Goal: Information Seeking & Learning: Check status

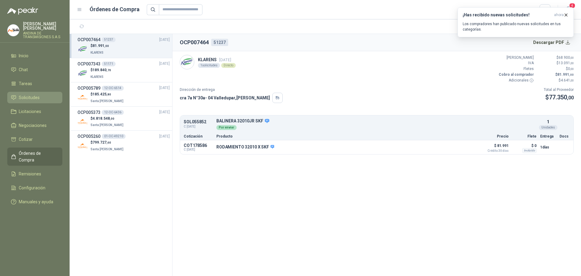
click at [38, 97] on span "Solicitudes" at bounding box center [29, 97] width 21 height 7
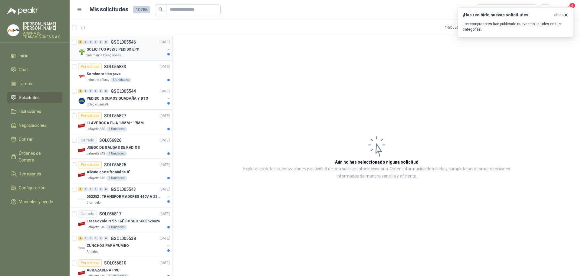
click at [114, 48] on p "SOLICITUD #5295 PEDIDO EPP" at bounding box center [113, 50] width 53 height 6
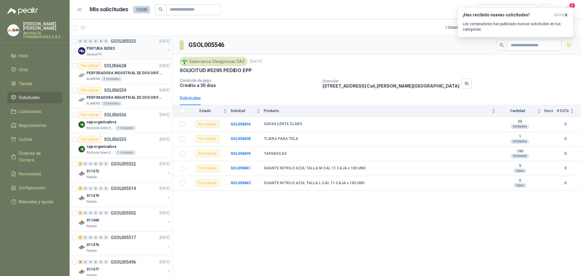
scroll to position [938, 0]
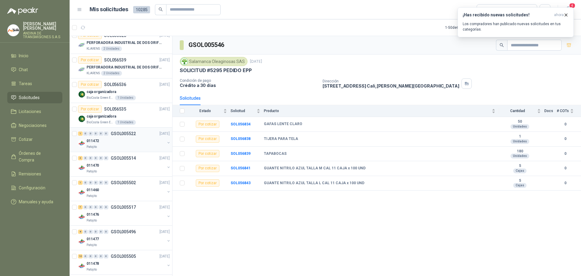
click at [90, 140] on p "011472" at bounding box center [93, 141] width 12 height 6
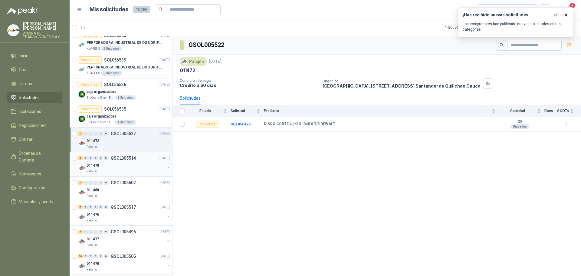
click at [93, 164] on p "011470" at bounding box center [93, 166] width 12 height 6
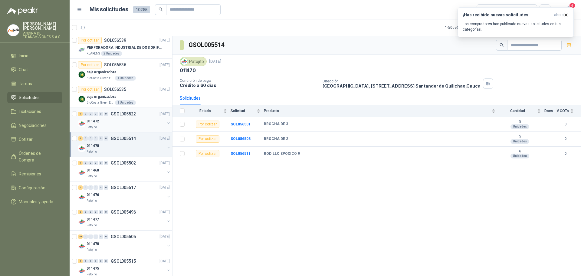
scroll to position [969, 0]
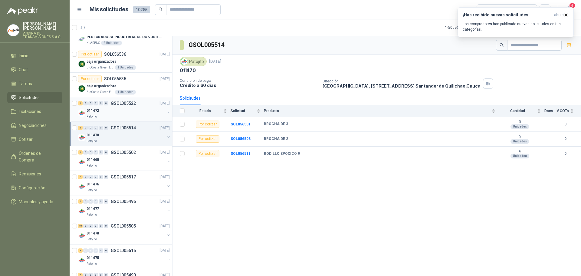
click at [95, 111] on p "011472" at bounding box center [93, 111] width 12 height 6
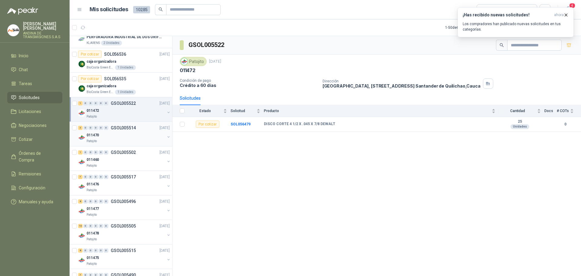
click at [96, 135] on p "011470" at bounding box center [93, 135] width 12 height 6
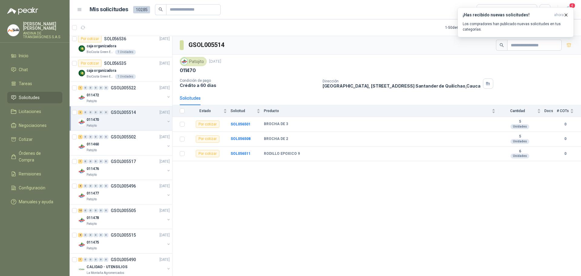
scroll to position [993, 0]
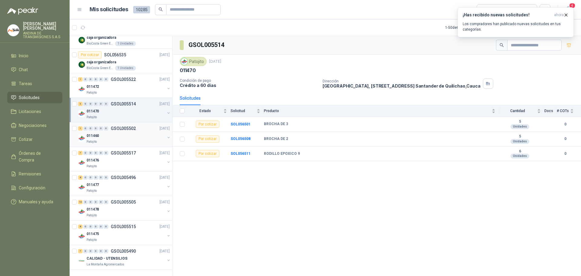
click at [94, 136] on p "011460" at bounding box center [93, 136] width 12 height 6
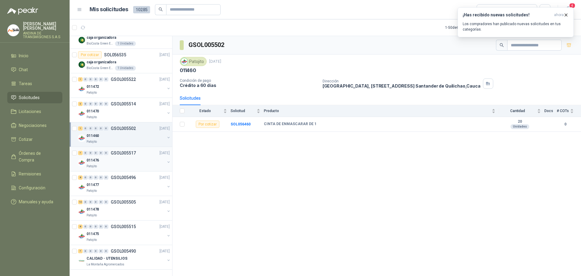
click at [97, 159] on p "011476" at bounding box center [93, 160] width 12 height 6
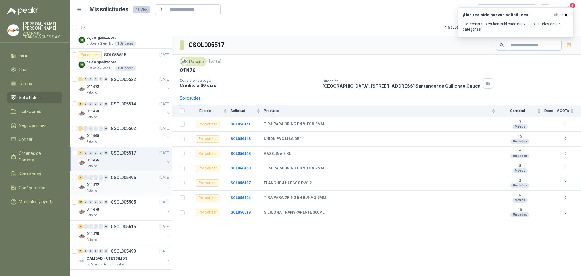
click at [95, 183] on p "011477" at bounding box center [93, 185] width 12 height 6
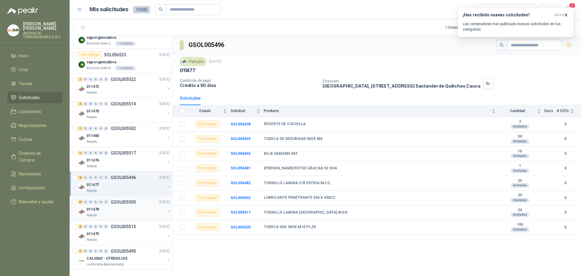
click at [94, 208] on p "011478" at bounding box center [93, 209] width 12 height 6
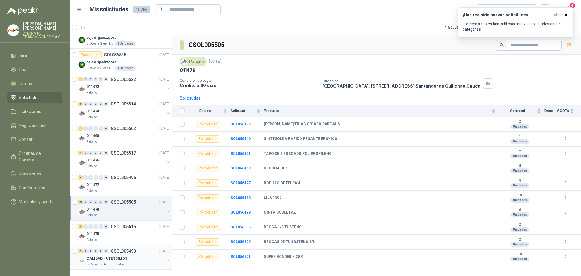
click at [107, 256] on p "CALIDAD - UTENSILIOS" at bounding box center [107, 259] width 41 height 6
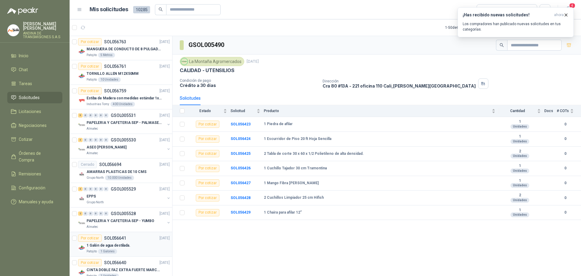
scroll to position [629, 0]
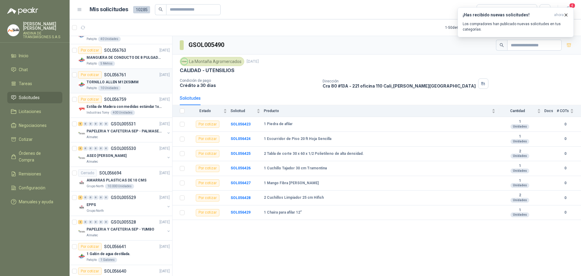
click at [127, 82] on p "TORNILLO ALLEN M12X50MM" at bounding box center [113, 82] width 52 height 6
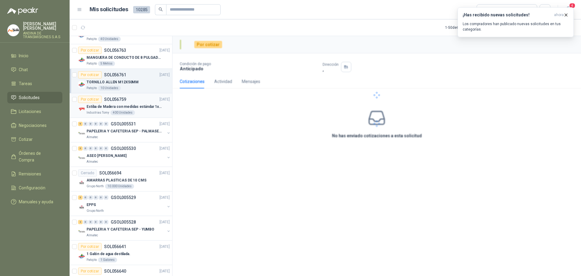
click at [124, 105] on p "Estiba de Madera con medidas estándar 1x120x15 de alto" at bounding box center [124, 107] width 75 height 6
click at [119, 130] on p "PAPELERIA Y CAFETERIA SEP - PALMASECA" at bounding box center [124, 131] width 75 height 6
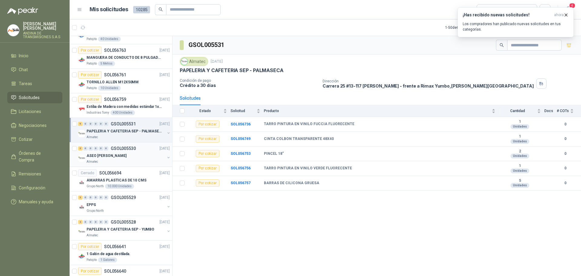
click at [112, 154] on p "ASEO [PERSON_NAME]" at bounding box center [107, 156] width 40 height 6
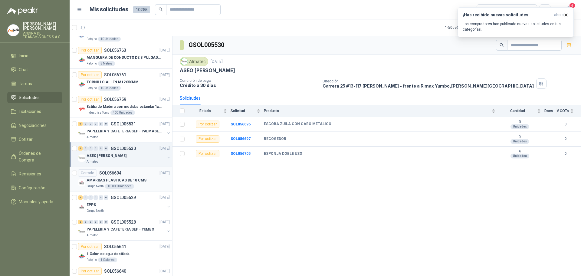
click at [114, 178] on p "AMARRAS PLASTICAS DE 10 CMS" at bounding box center [117, 180] width 60 height 6
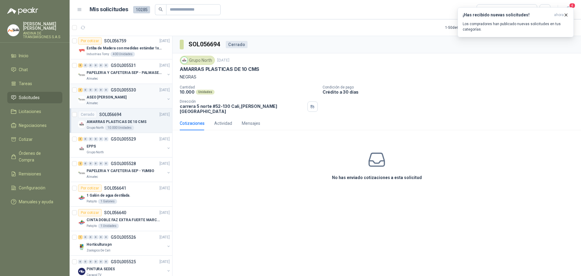
scroll to position [720, 0]
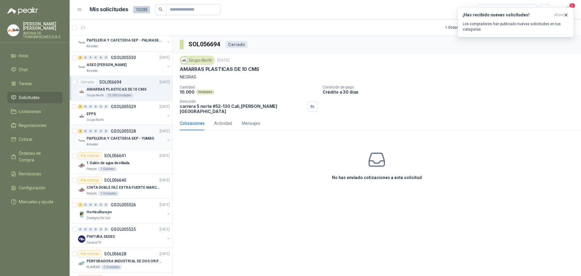
click at [116, 138] on p "PAPELERIA Y CAFETERIA SEP - YUMBO" at bounding box center [121, 139] width 68 height 6
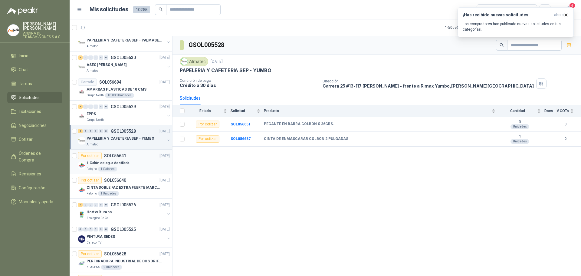
click at [118, 160] on p "1 Galón de agua destilada." at bounding box center [109, 163] width 44 height 6
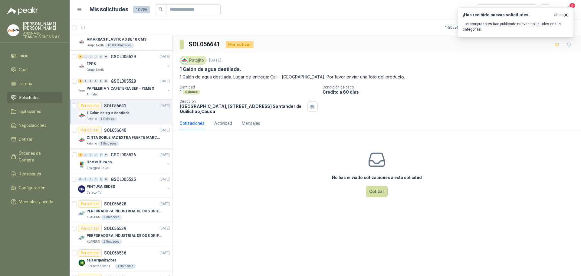
scroll to position [781, 0]
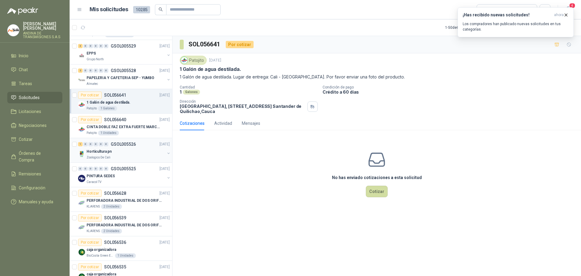
click at [127, 144] on p "GSOL005526" at bounding box center [123, 144] width 25 height 4
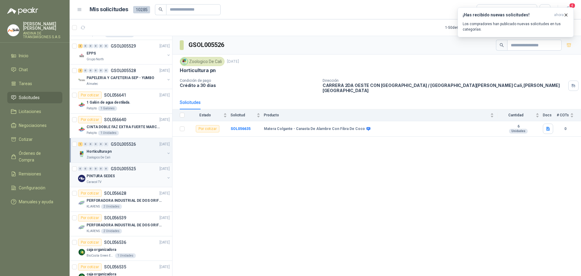
click at [132, 168] on p "GSOL005525" at bounding box center [123, 169] width 25 height 4
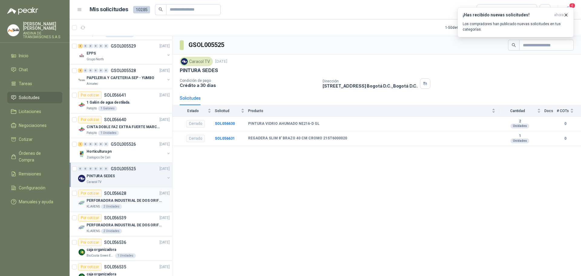
click at [120, 192] on p "SOL056628" at bounding box center [115, 193] width 22 height 4
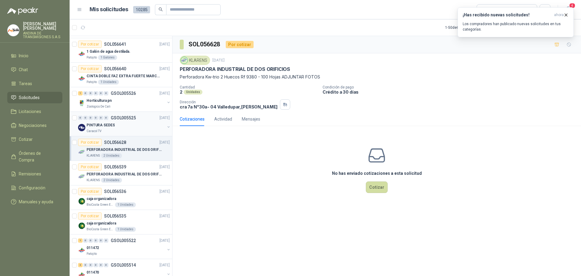
scroll to position [841, 0]
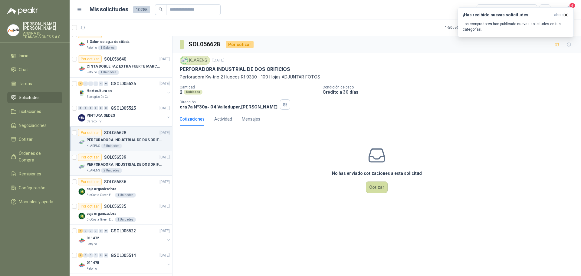
click at [134, 165] on p "PERFORADORA INDUSTRIAL DE DOS ORIFICIOS" at bounding box center [124, 165] width 75 height 6
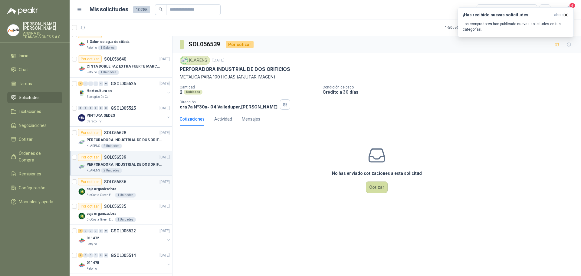
click at [119, 181] on p "SOL056536" at bounding box center [115, 182] width 22 height 4
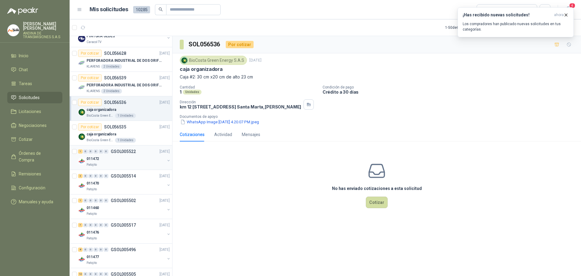
scroll to position [932, 0]
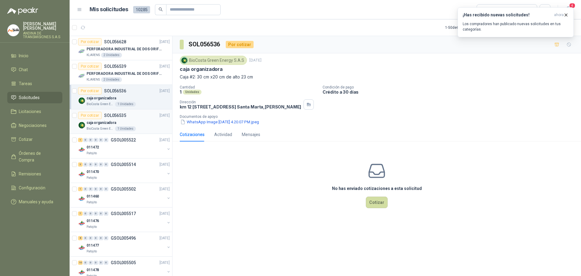
click at [122, 116] on p "SOL056535" at bounding box center [115, 115] width 22 height 4
click at [124, 139] on p "GSOL005522" at bounding box center [123, 140] width 25 height 4
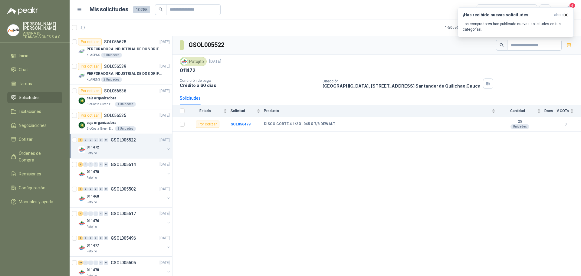
scroll to position [962, 0]
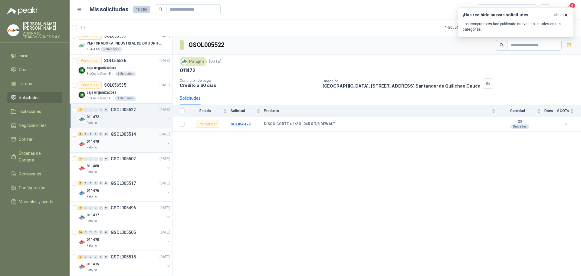
click at [129, 135] on p "GSOL005514" at bounding box center [123, 134] width 25 height 4
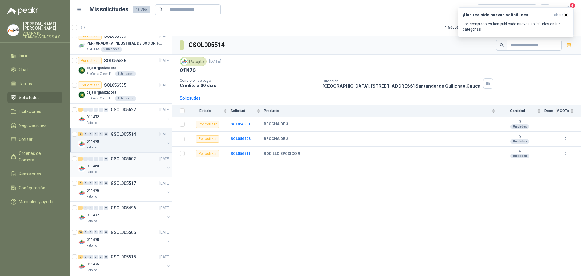
click at [121, 157] on p "GSOL005502" at bounding box center [123, 159] width 25 height 4
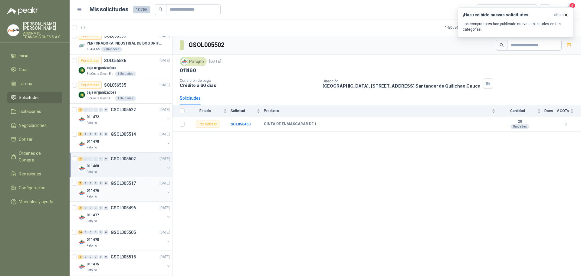
click at [130, 182] on p "GSOL005517" at bounding box center [123, 183] width 25 height 4
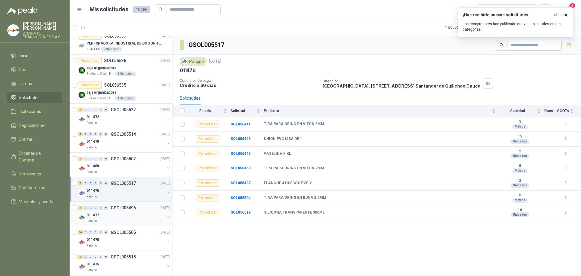
click at [126, 208] on p "GSOL005496" at bounding box center [123, 208] width 25 height 4
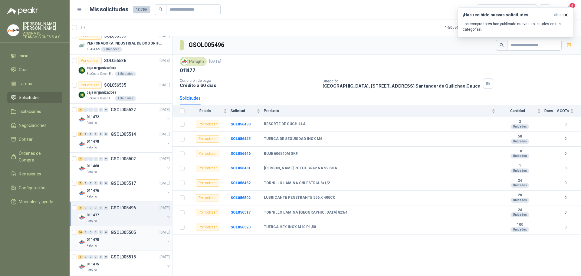
click at [128, 230] on p "GSOL005505" at bounding box center [123, 232] width 25 height 4
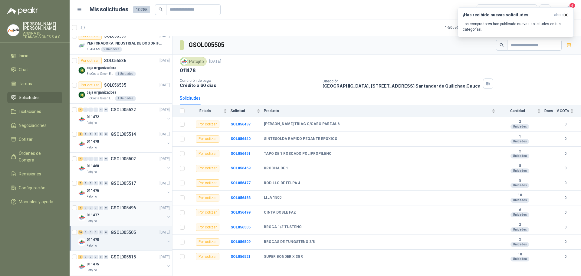
scroll to position [993, 0]
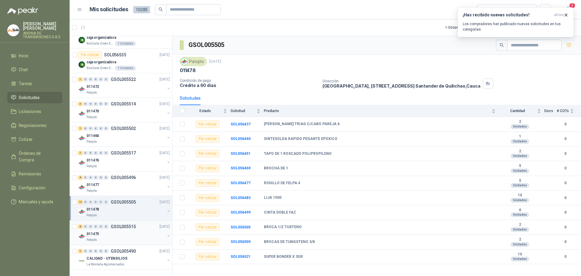
click at [126, 224] on p "GSOL005515" at bounding box center [123, 226] width 25 height 4
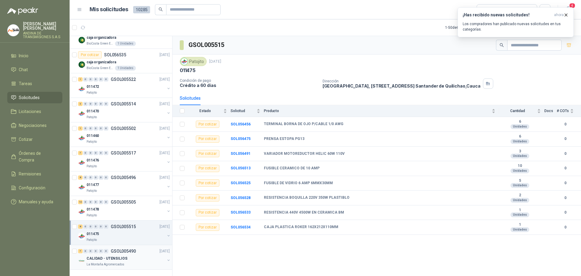
click at [129, 251] on p "GSOL005490" at bounding box center [123, 251] width 25 height 4
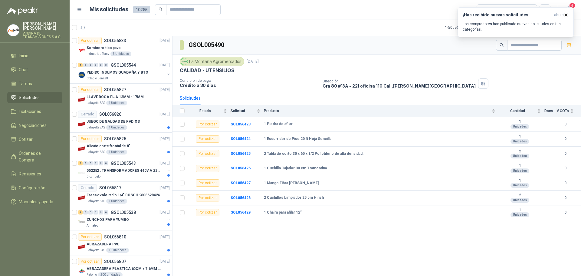
scroll to position [24, 0]
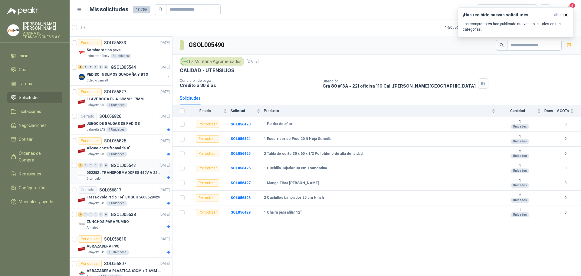
click at [125, 172] on p "052252 : TRANSFORMADORES 440V A 220 V" at bounding box center [124, 173] width 75 height 6
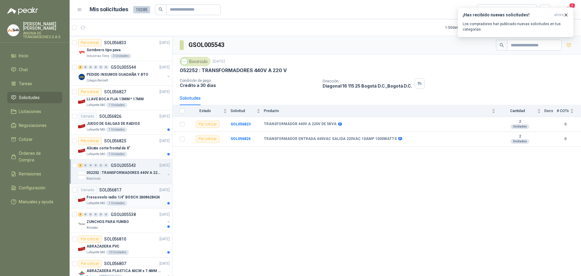
click at [124, 198] on p "Fresa ovolo radio 1/4" BOSCH 2608628424" at bounding box center [123, 197] width 73 height 6
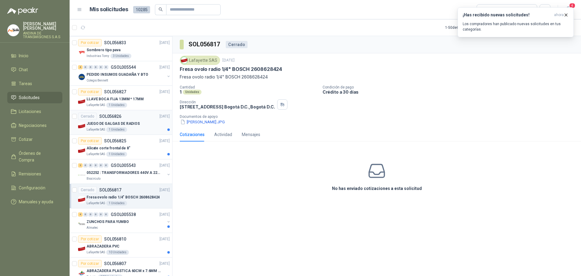
click at [131, 124] on p "JUEGO DE GALGAS DE RADIOS" at bounding box center [113, 124] width 53 height 6
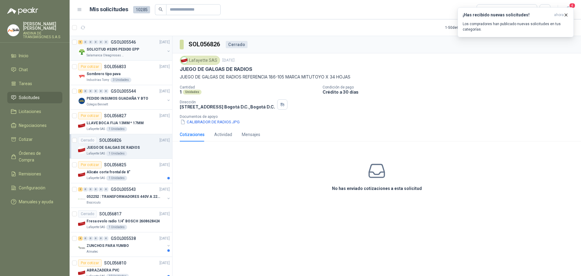
click at [126, 47] on p "SOLICITUD #5295 PEDIDO EPP" at bounding box center [113, 50] width 53 height 6
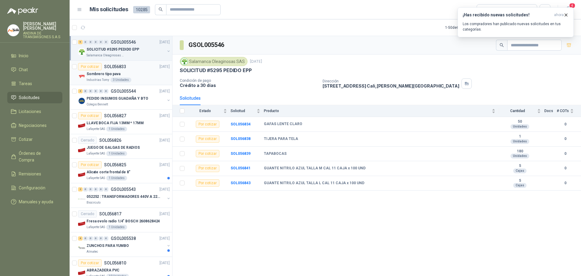
click at [113, 72] on p "Sombrero tipo pava" at bounding box center [104, 74] width 34 height 6
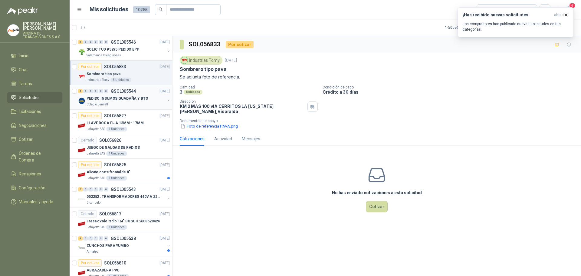
click at [125, 97] on p "PEDIDO INSUMOS GUADAÑA Y BTO" at bounding box center [118, 99] width 62 height 6
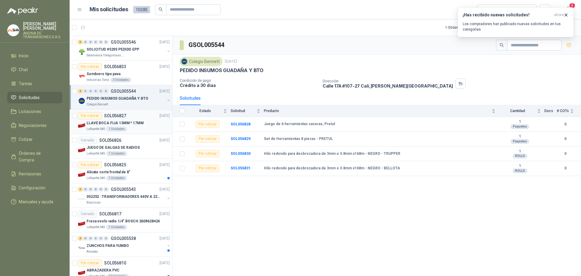
click at [122, 115] on p "SOL056827" at bounding box center [115, 116] width 22 height 4
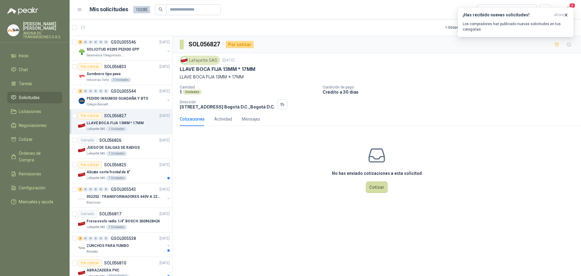
scroll to position [30, 0]
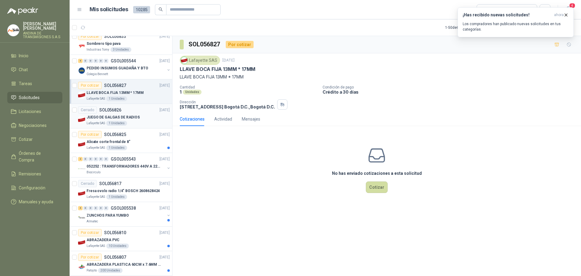
click at [115, 109] on p "SOL056826" at bounding box center [110, 110] width 22 height 4
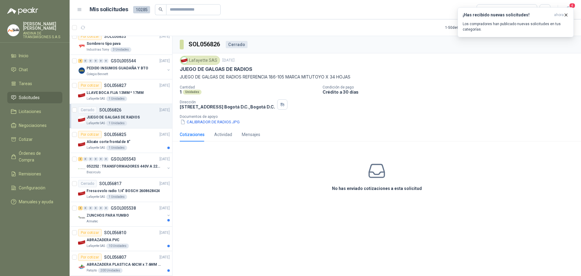
scroll to position [61, 0]
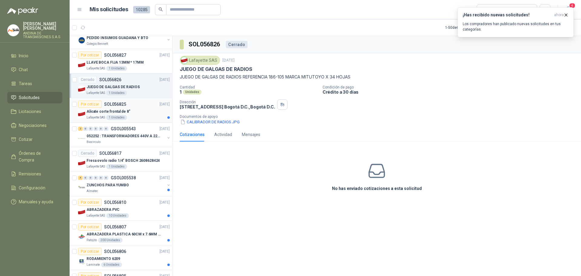
click at [116, 104] on p "SOL056825" at bounding box center [115, 104] width 22 height 4
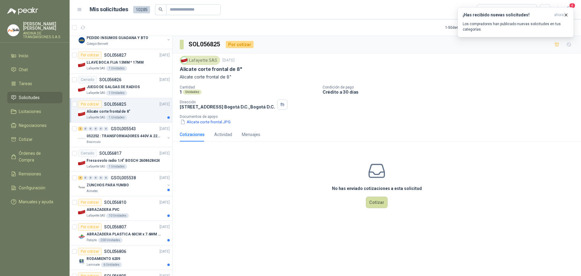
scroll to position [91, 0]
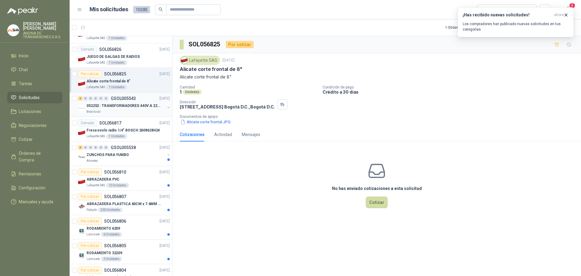
click at [116, 104] on p "052252 : TRANSFORMADORES 440V A 220 V" at bounding box center [124, 106] width 75 height 6
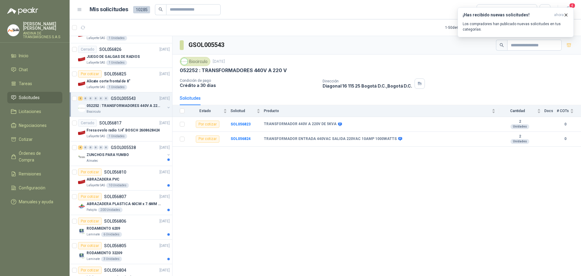
scroll to position [121, 0]
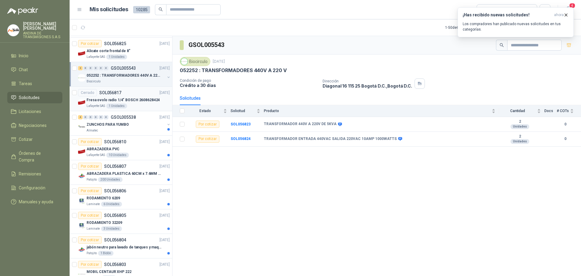
click at [121, 99] on p "Fresa ovolo radio 1/4" BOSCH 2608628424" at bounding box center [123, 100] width 73 height 6
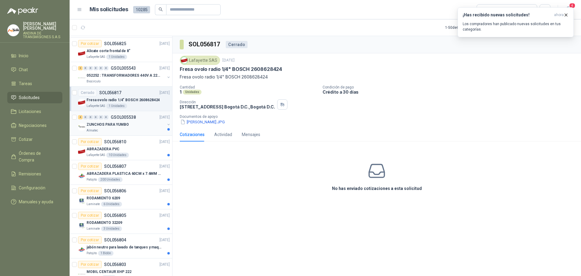
click at [121, 123] on p "ZUNCHOS PARA YUMBO" at bounding box center [108, 125] width 42 height 6
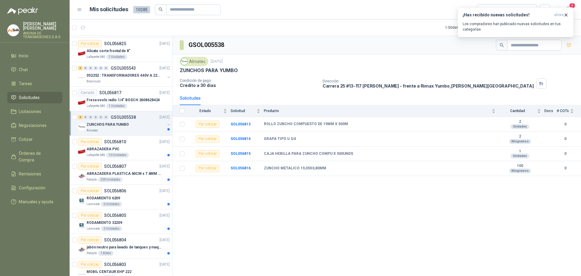
scroll to position [151, 0]
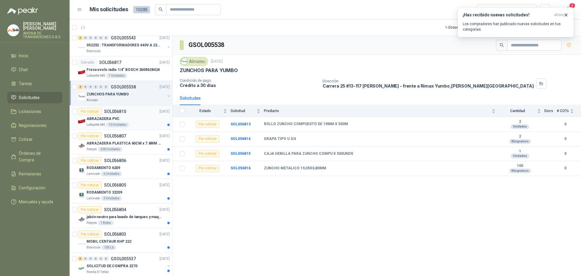
click at [116, 117] on p "ABRAZADERA PVC" at bounding box center [103, 119] width 33 height 6
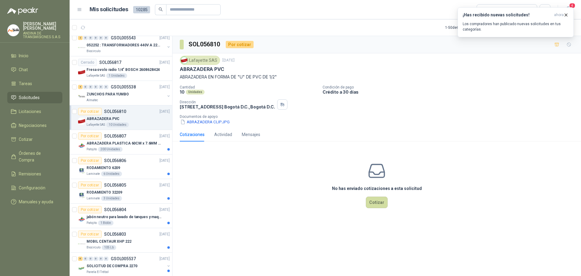
scroll to position [182, 0]
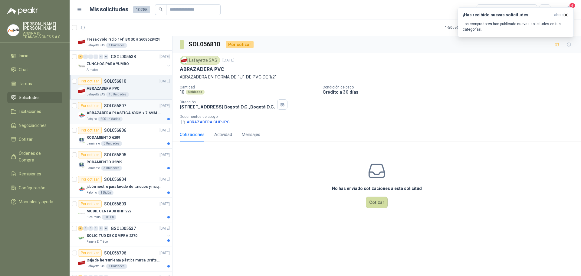
click at [119, 113] on p "ABRAZADERA PLASTICA 60CM x 7.6MM ANCHA" at bounding box center [124, 113] width 75 height 6
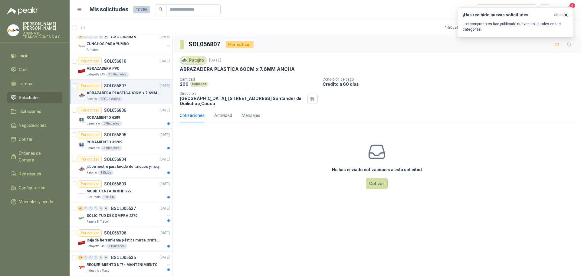
scroll to position [212, 0]
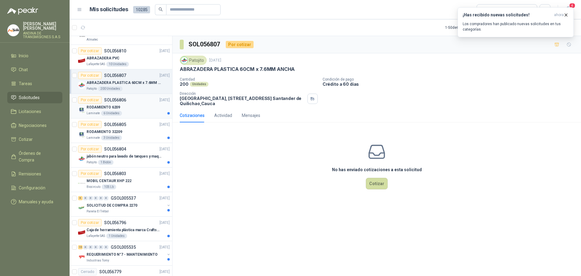
click at [115, 106] on p "RODAMIENTO 6209" at bounding box center [104, 107] width 34 height 6
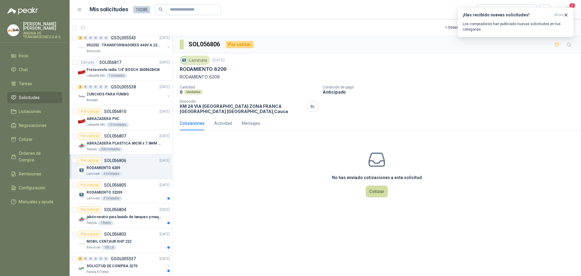
scroll to position [182, 0]
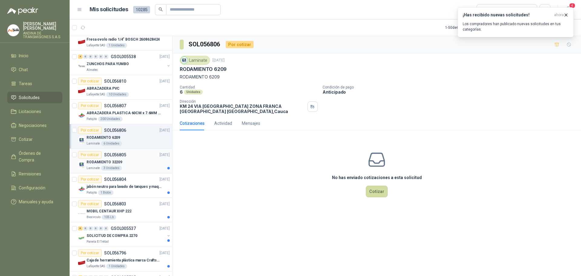
click at [114, 162] on p "RODAMIENTO 32209" at bounding box center [105, 162] width 36 height 6
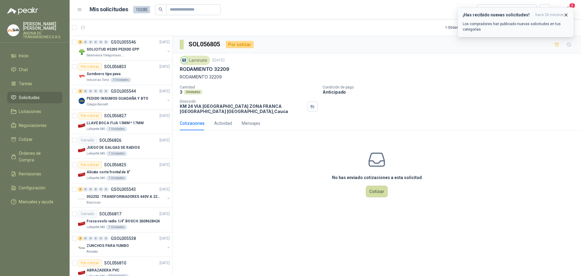
click at [565, 15] on icon "button" at bounding box center [566, 14] width 5 height 5
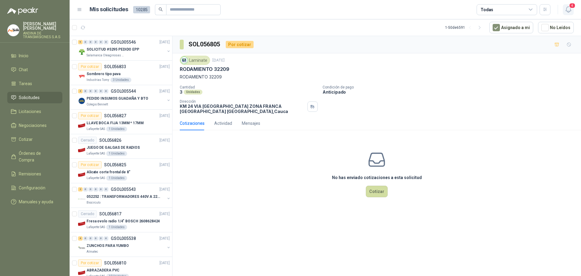
click at [569, 8] on icon "button" at bounding box center [569, 10] width 8 height 8
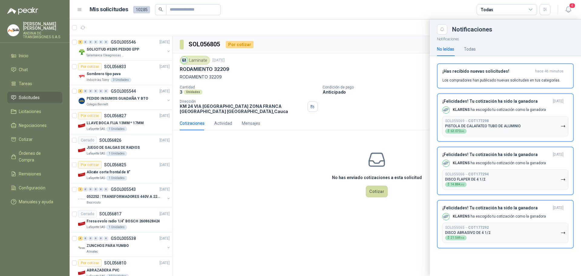
click at [405, 99] on div at bounding box center [326, 147] width 512 height 256
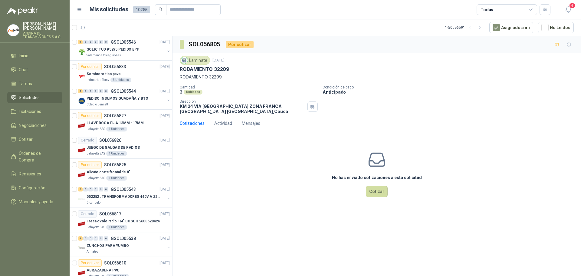
click at [273, 211] on div "No has enviado cotizaciones a esta solicitud Cotizar" at bounding box center [377, 173] width 409 height 77
